Goal: Find specific page/section: Find specific page/section

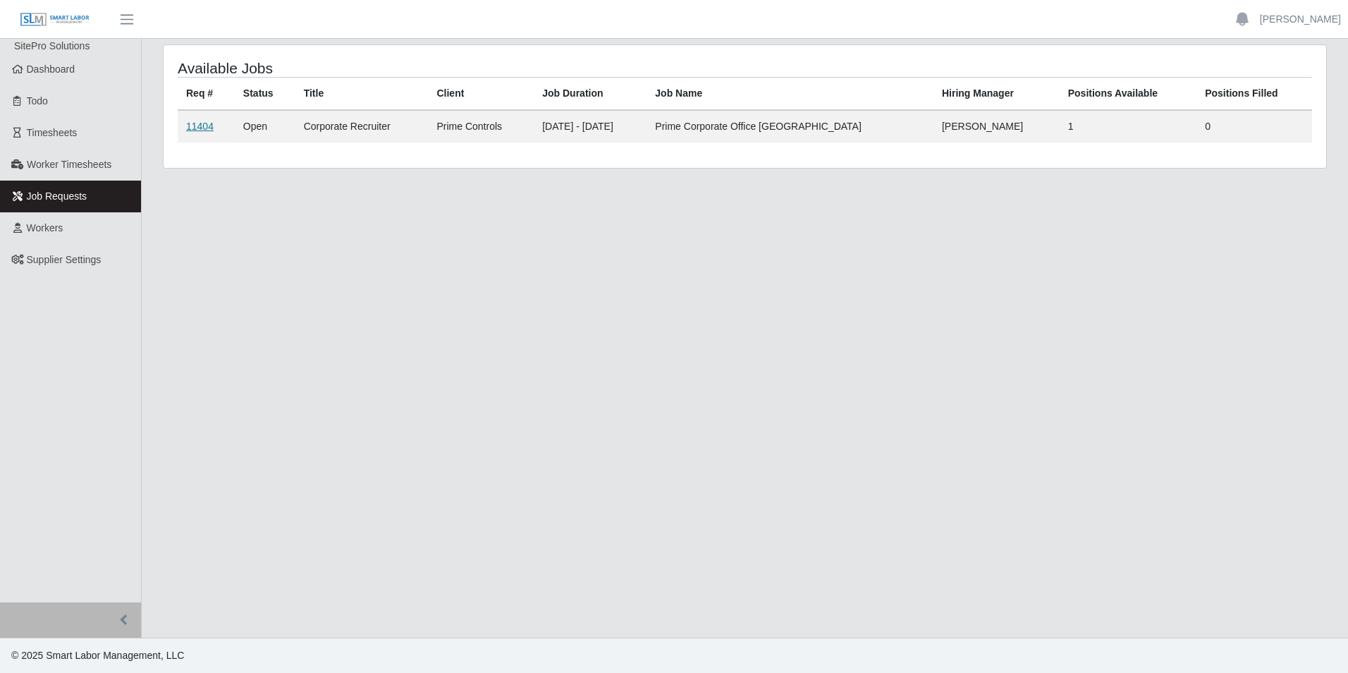
click at [204, 128] on link "11404" at bounding box center [199, 126] width 27 height 11
